Goal: Task Accomplishment & Management: Manage account settings

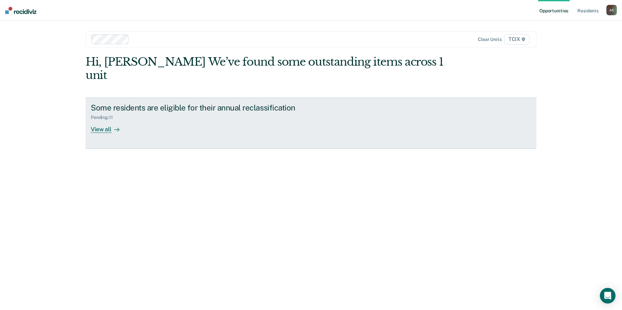
click at [203, 109] on div "Some residents are eligible for their annual reclassification Pending : 11 View…" at bounding box center [213, 118] width 244 height 30
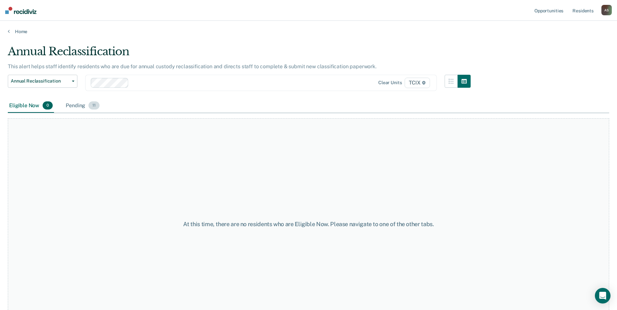
click at [99, 110] on div "Pending 11" at bounding box center [82, 106] width 36 height 14
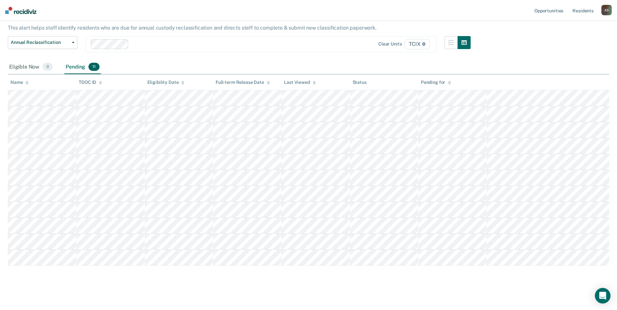
scroll to position [41, 0]
